Goal: Information Seeking & Learning: Learn about a topic

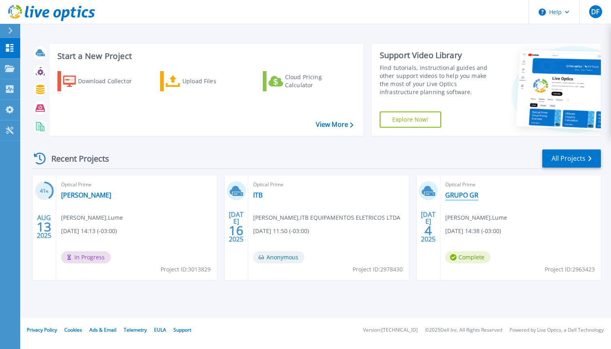
click at [467, 195] on link "GRUPO GR" at bounding box center [461, 195] width 33 height 8
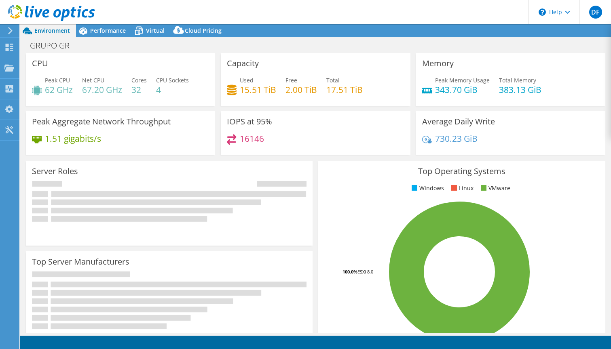
select select "SouthAmerica"
select select "USD"
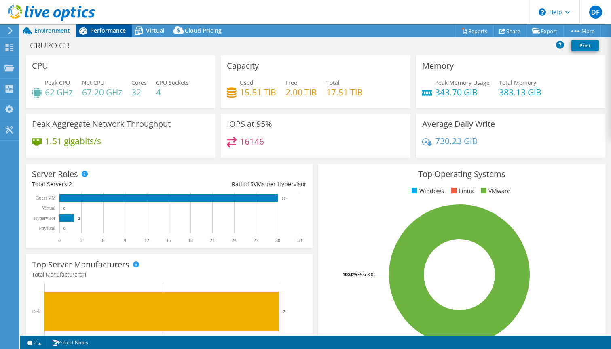
click at [123, 36] on div "Performance" at bounding box center [104, 30] width 56 height 13
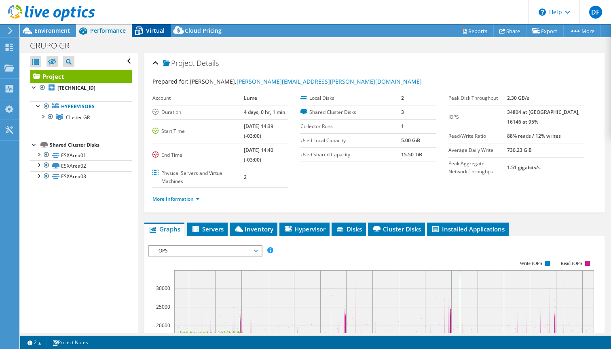
click at [150, 34] on span "Virtual" at bounding box center [155, 31] width 19 height 8
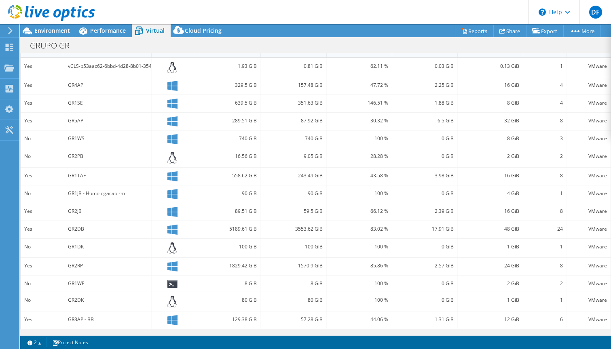
scroll to position [197, 0]
click at [75, 226] on div "GR2DB" at bounding box center [108, 229] width 80 height 9
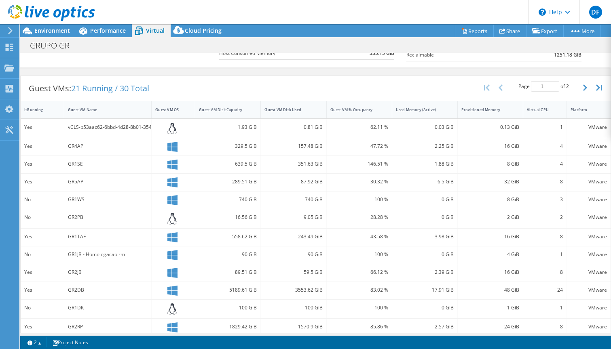
scroll to position [90, 0]
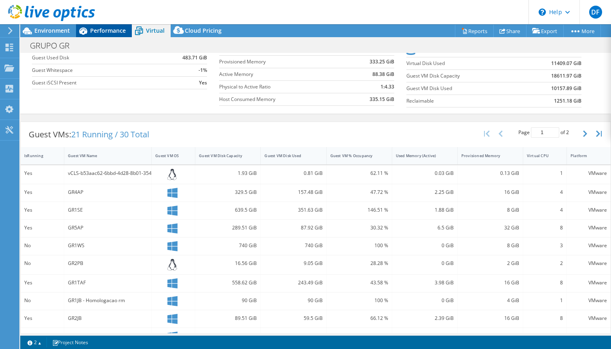
click at [100, 30] on span "Performance" at bounding box center [108, 31] width 36 height 8
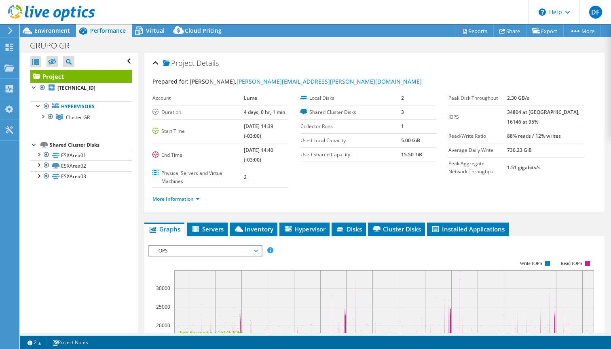
scroll to position [0, 0]
click at [44, 116] on div at bounding box center [42, 116] width 8 height 8
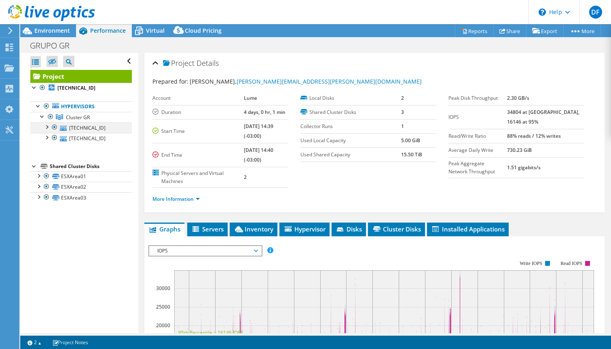
click at [48, 126] on div at bounding box center [46, 126] width 8 height 8
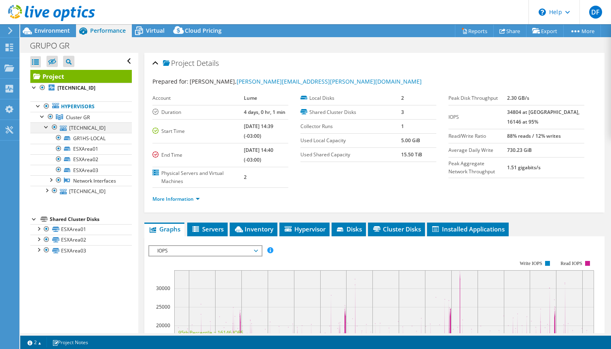
click at [46, 127] on div at bounding box center [46, 126] width 8 height 8
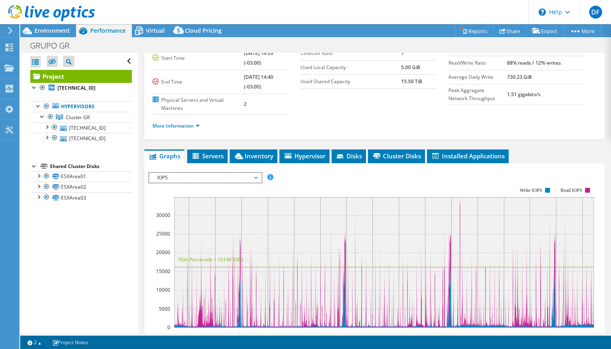
scroll to position [77, 0]
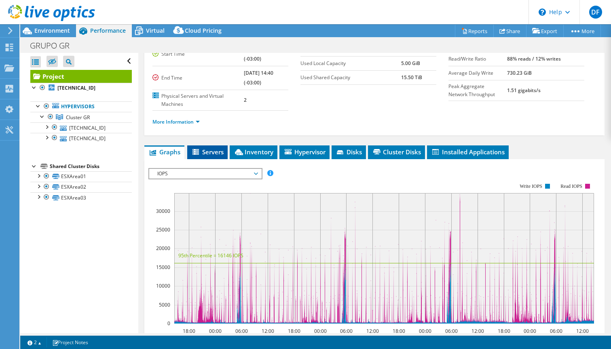
click at [201, 149] on span "Servers" at bounding box center [207, 152] width 32 height 8
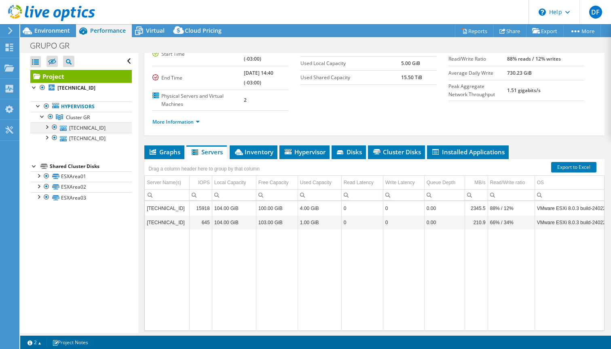
click at [47, 126] on div at bounding box center [46, 126] width 8 height 8
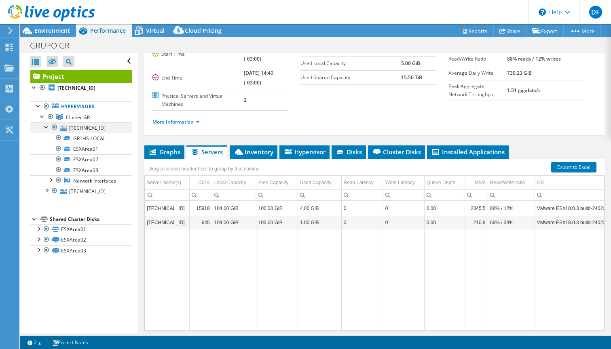
click at [47, 126] on div at bounding box center [46, 126] width 8 height 8
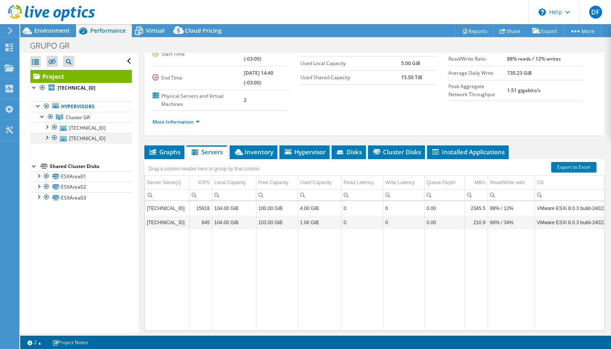
click at [46, 139] on div at bounding box center [46, 137] width 8 height 8
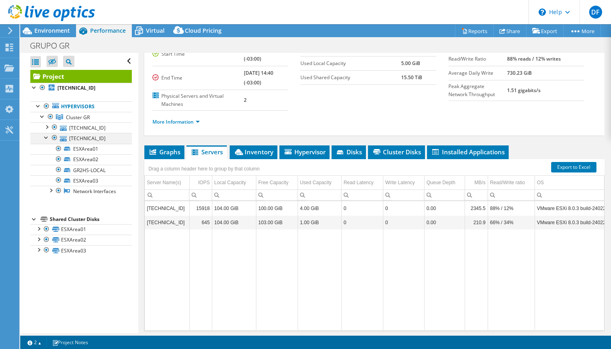
click at [46, 139] on div at bounding box center [46, 137] width 8 height 8
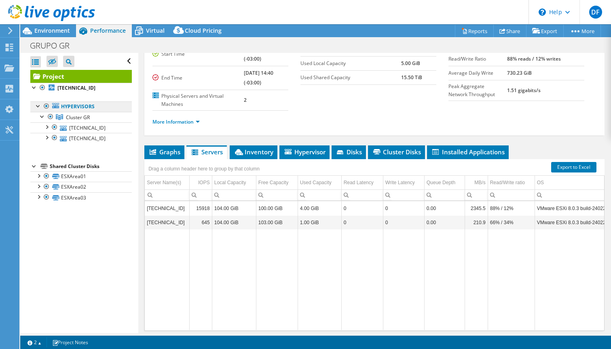
click at [75, 110] on link "Hypervisors" at bounding box center [80, 106] width 101 height 11
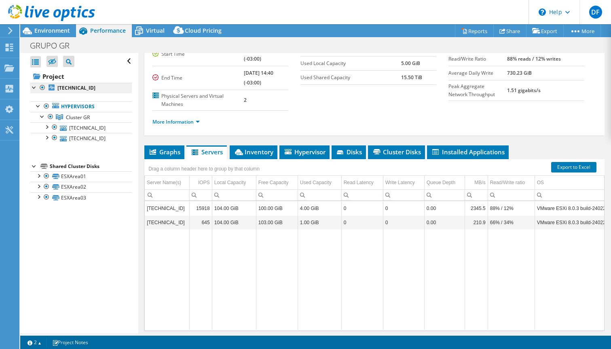
click at [86, 88] on link "[TECHNICAL_ID]" at bounding box center [80, 88] width 101 height 11
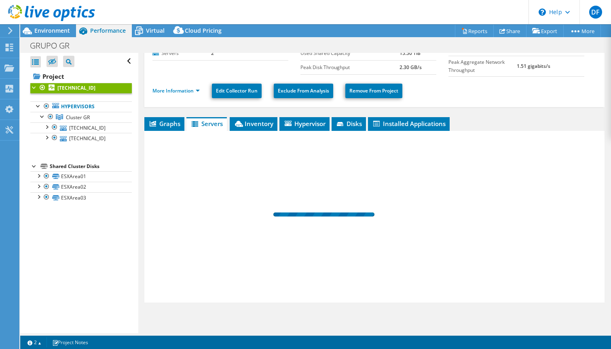
scroll to position [73, 0]
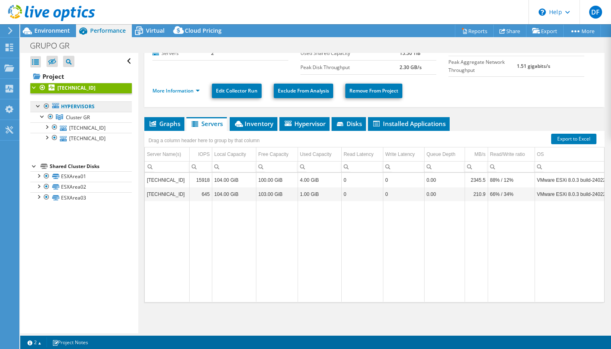
click at [83, 112] on link "Hypervisors" at bounding box center [80, 106] width 101 height 11
click at [83, 118] on span "Cluster GR" at bounding box center [78, 117] width 24 height 7
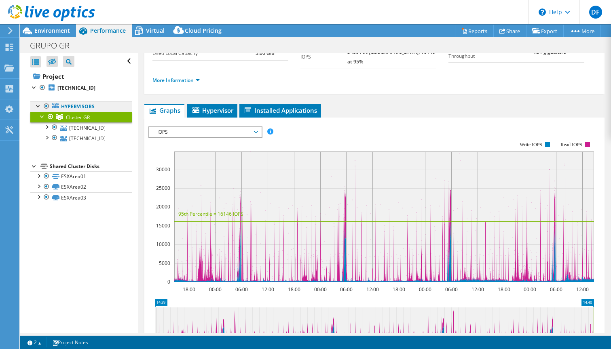
click at [84, 105] on link "Hypervisors" at bounding box center [80, 106] width 101 height 11
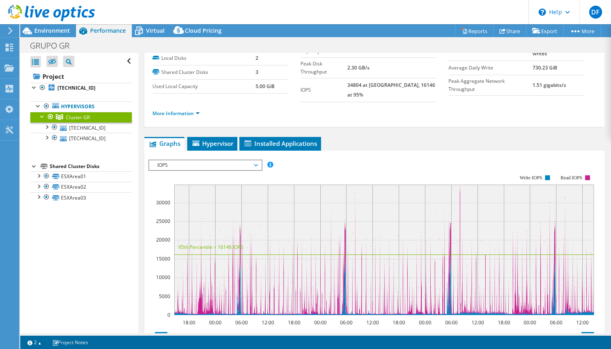
scroll to position [32, 0]
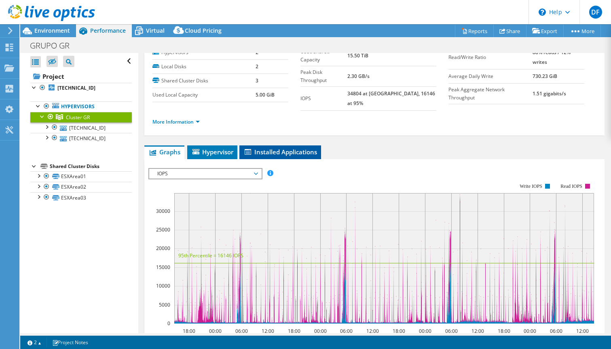
click at [280, 148] on span "Installed Applications" at bounding box center [280, 152] width 74 height 8
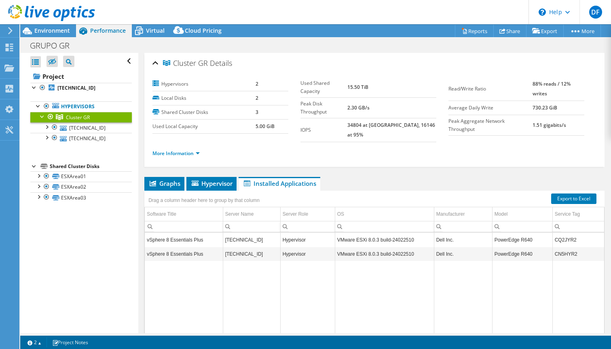
scroll to position [0, 0]
click at [193, 147] on ul "More Information" at bounding box center [374, 152] width 444 height 11
click at [193, 150] on link "More Information" at bounding box center [175, 153] width 47 height 7
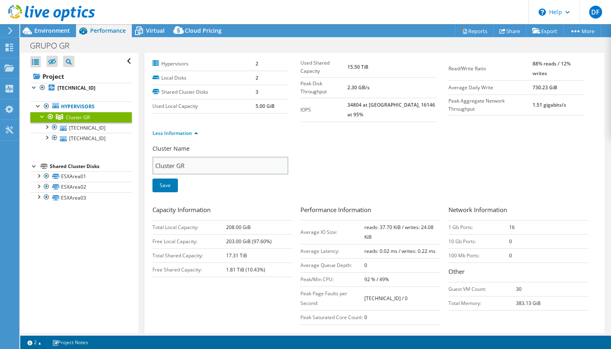
scroll to position [13, 0]
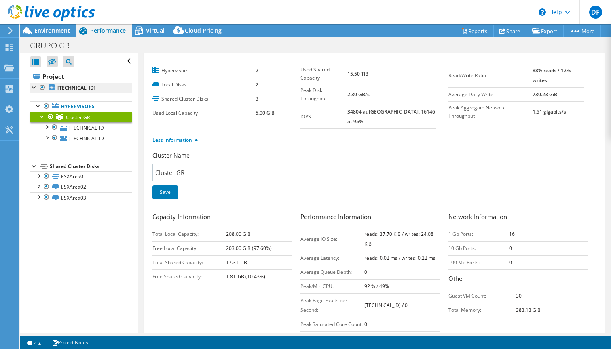
click at [75, 92] on link "[TECHNICAL_ID]" at bounding box center [80, 88] width 101 height 11
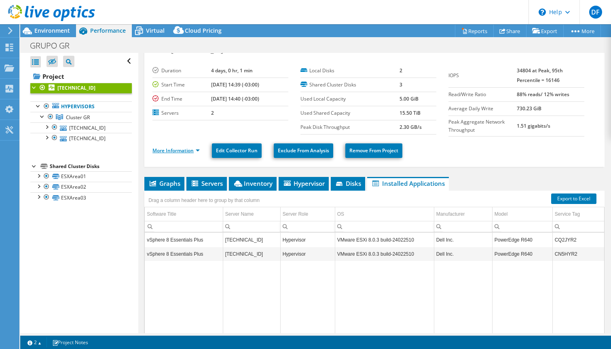
click at [179, 150] on link "More Information" at bounding box center [175, 150] width 47 height 7
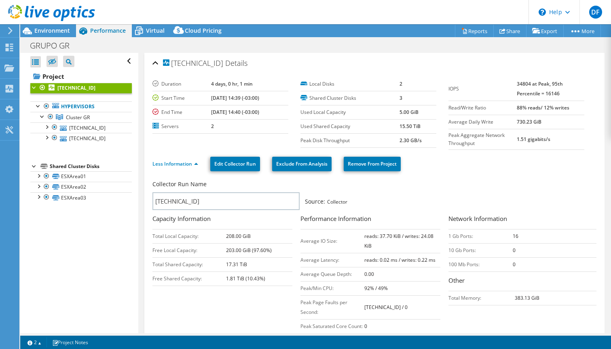
scroll to position [1, 0]
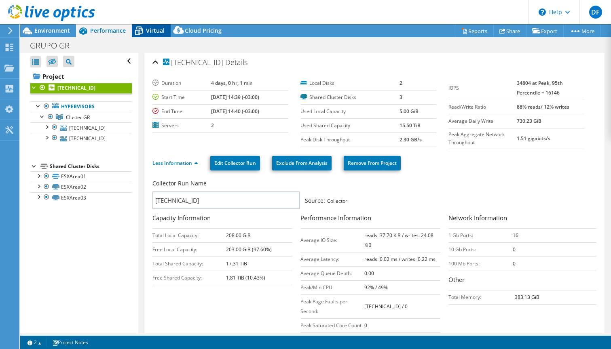
click at [144, 30] on icon at bounding box center [139, 31] width 14 height 14
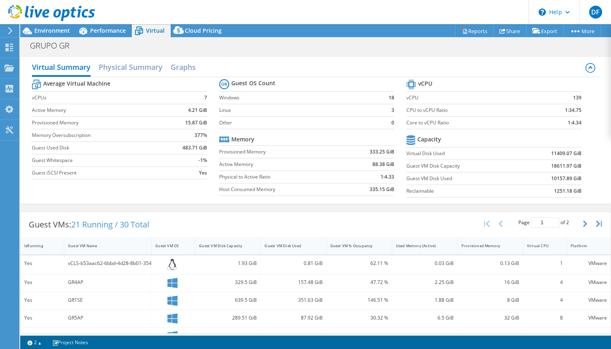
scroll to position [0, 0]
click at [154, 69] on h2 "Physical Summary" at bounding box center [131, 68] width 64 height 18
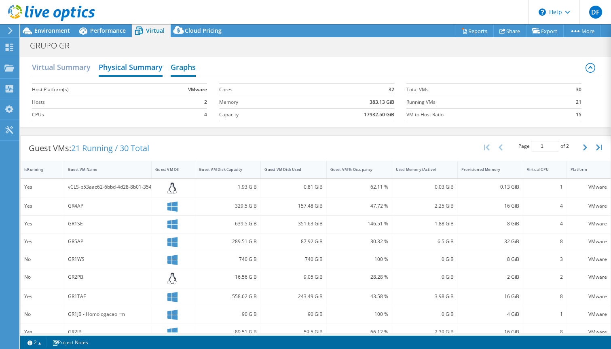
click at [183, 65] on h2 "Graphs" at bounding box center [183, 68] width 25 height 18
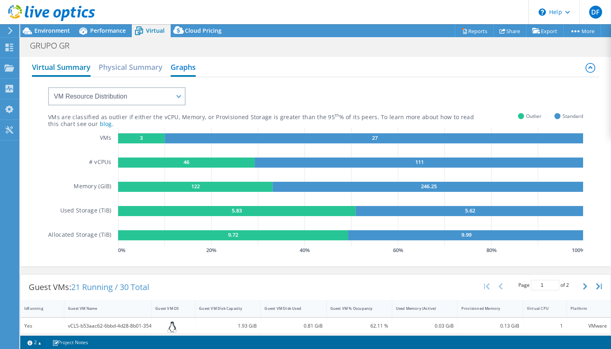
click at [66, 69] on h2 "Virtual Summary" at bounding box center [61, 68] width 59 height 18
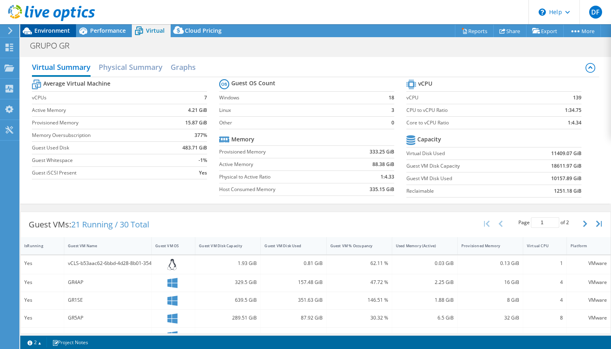
click at [59, 35] on div "Environment" at bounding box center [48, 30] width 56 height 13
